Goal: Entertainment & Leisure: Consume media (video, audio)

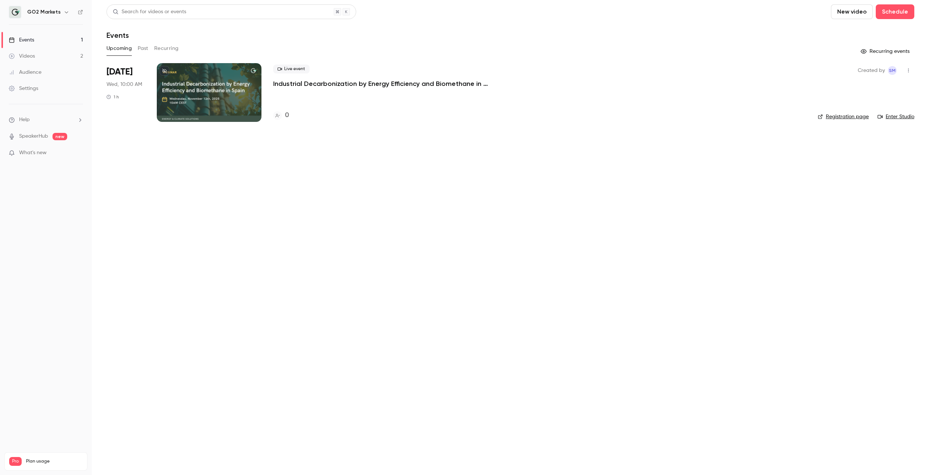
click at [141, 52] on button "Past" at bounding box center [143, 49] width 11 height 12
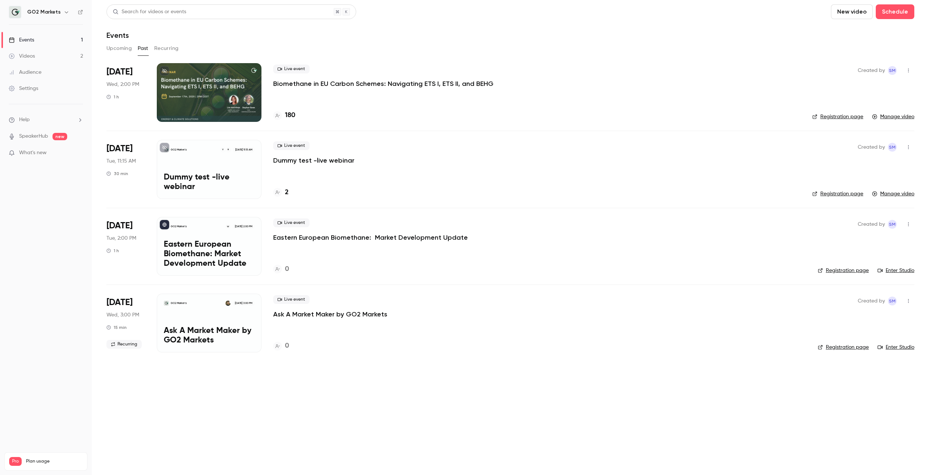
click at [341, 84] on p "Biomethane in EU Carbon Schemes: Navigating ETS I, ETS II, and BEHG" at bounding box center [383, 83] width 220 height 9
